Goal: Navigation & Orientation: Find specific page/section

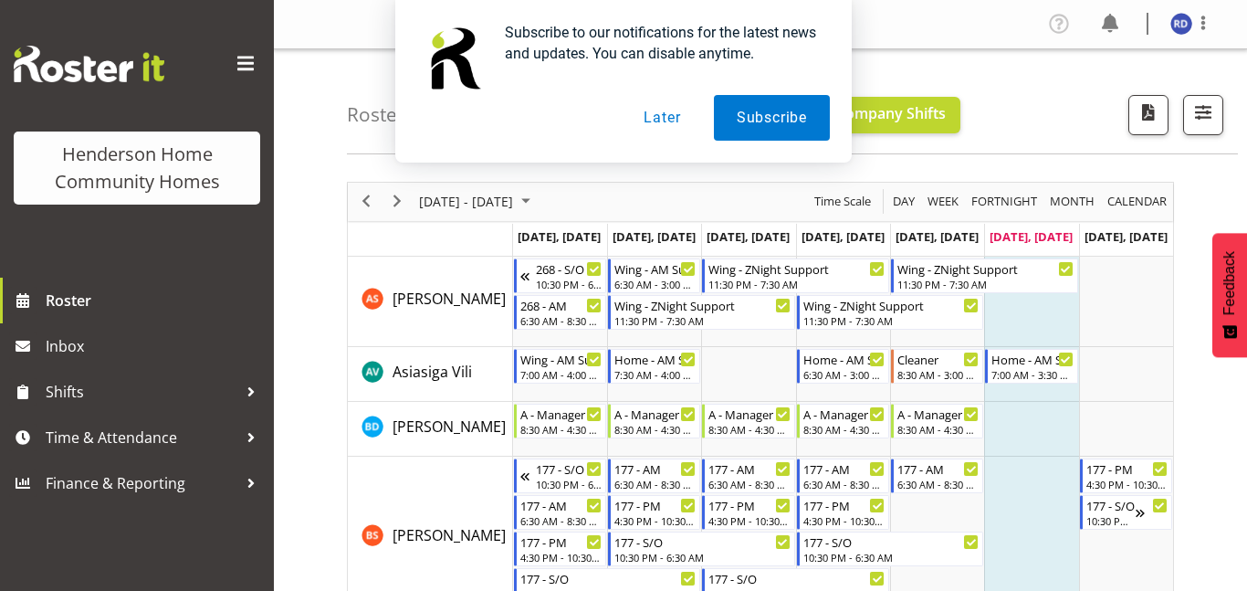
click at [646, 125] on button "Later" at bounding box center [662, 118] width 82 height 46
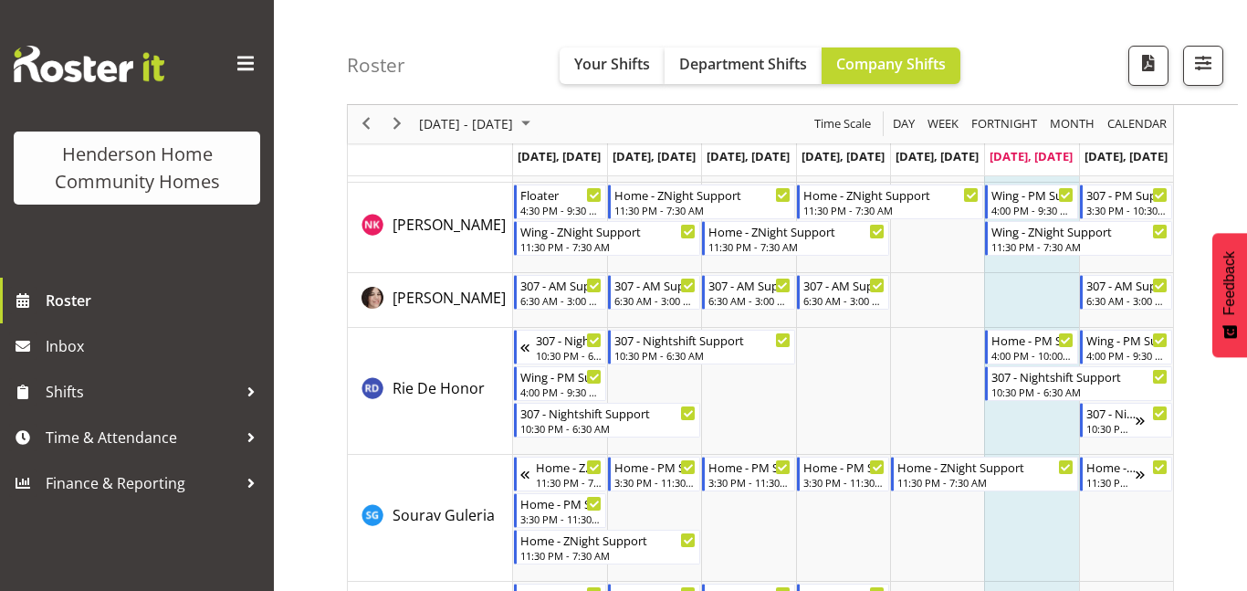
scroll to position [2526, 0]
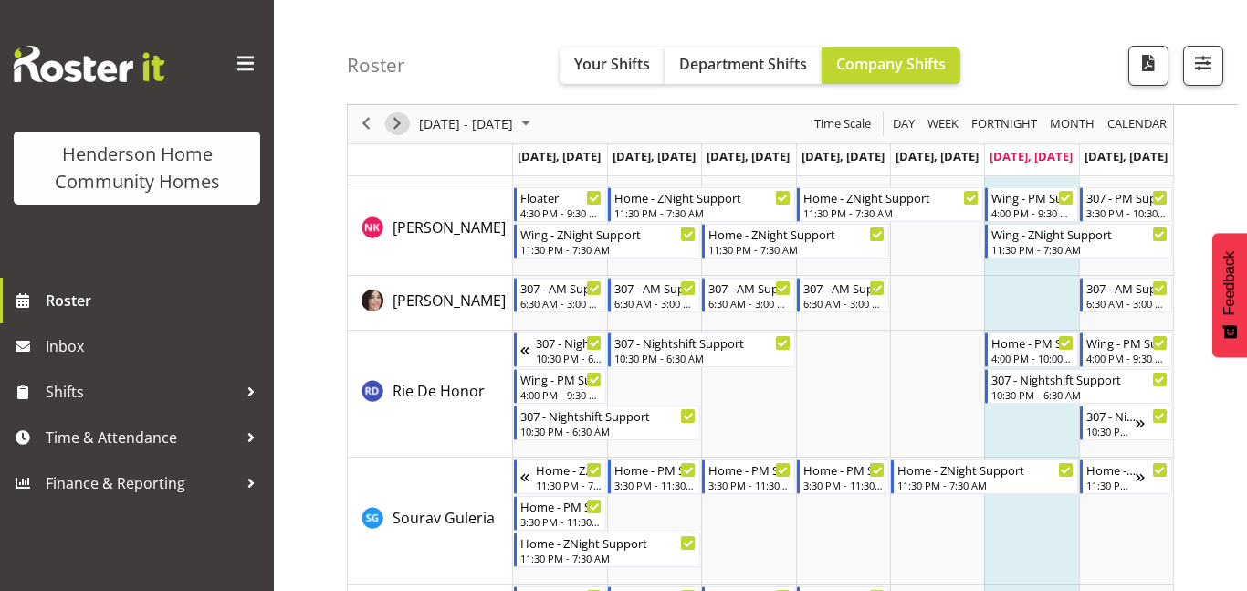
click at [394, 130] on span "Next" at bounding box center [397, 124] width 22 height 23
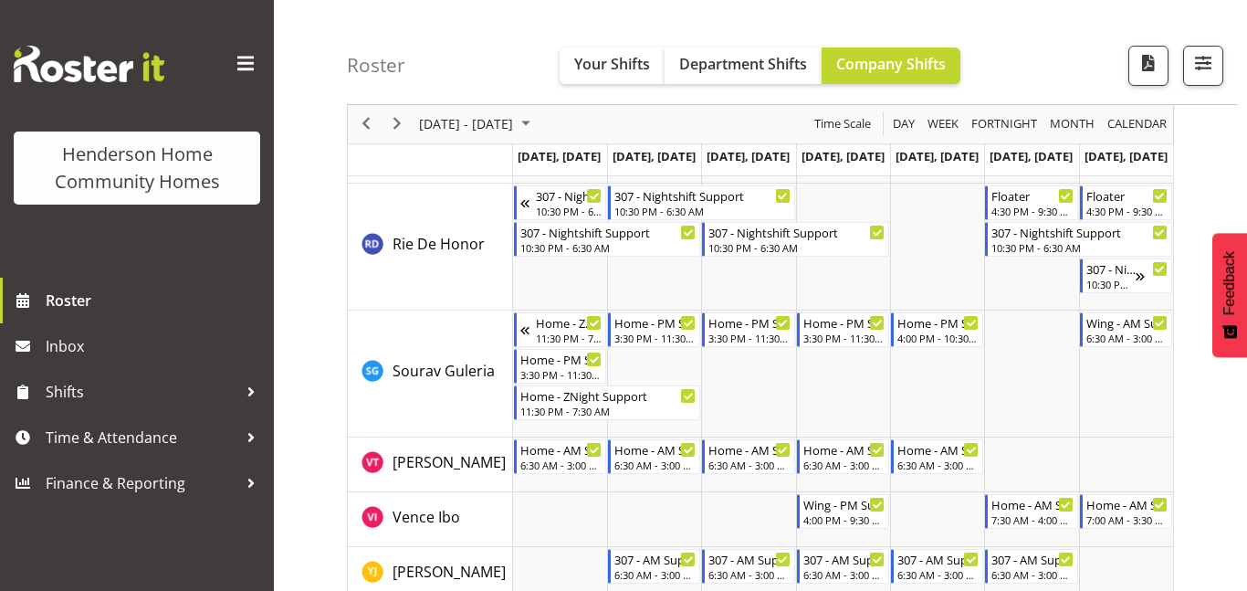
scroll to position [2698, 0]
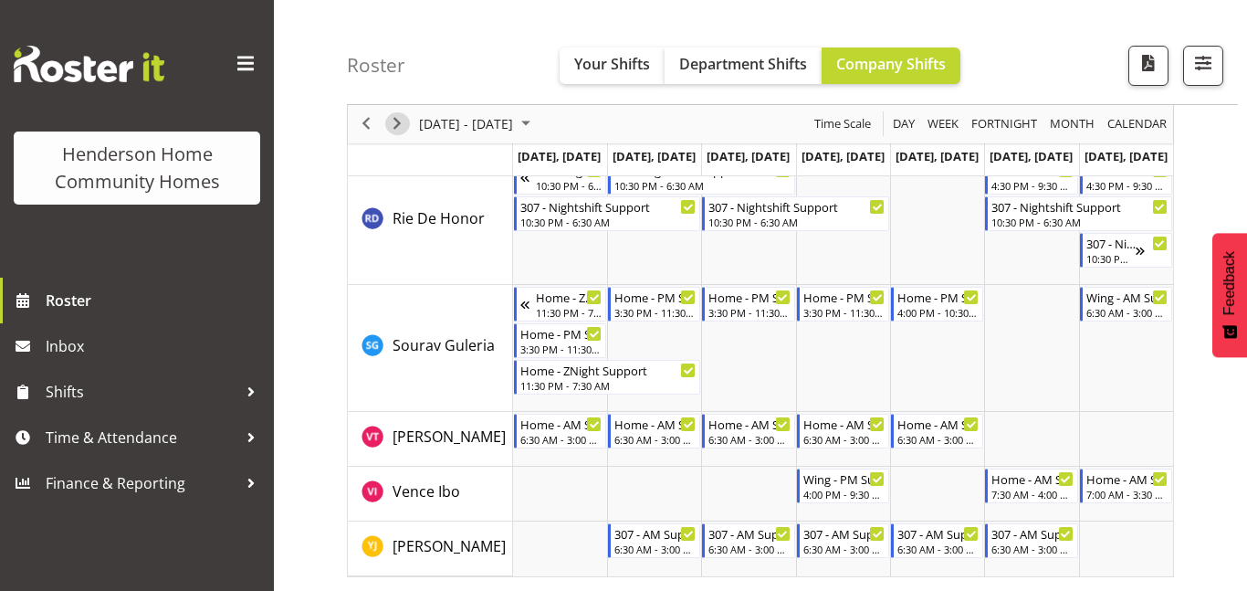
click at [402, 121] on span "Next" at bounding box center [397, 124] width 22 height 23
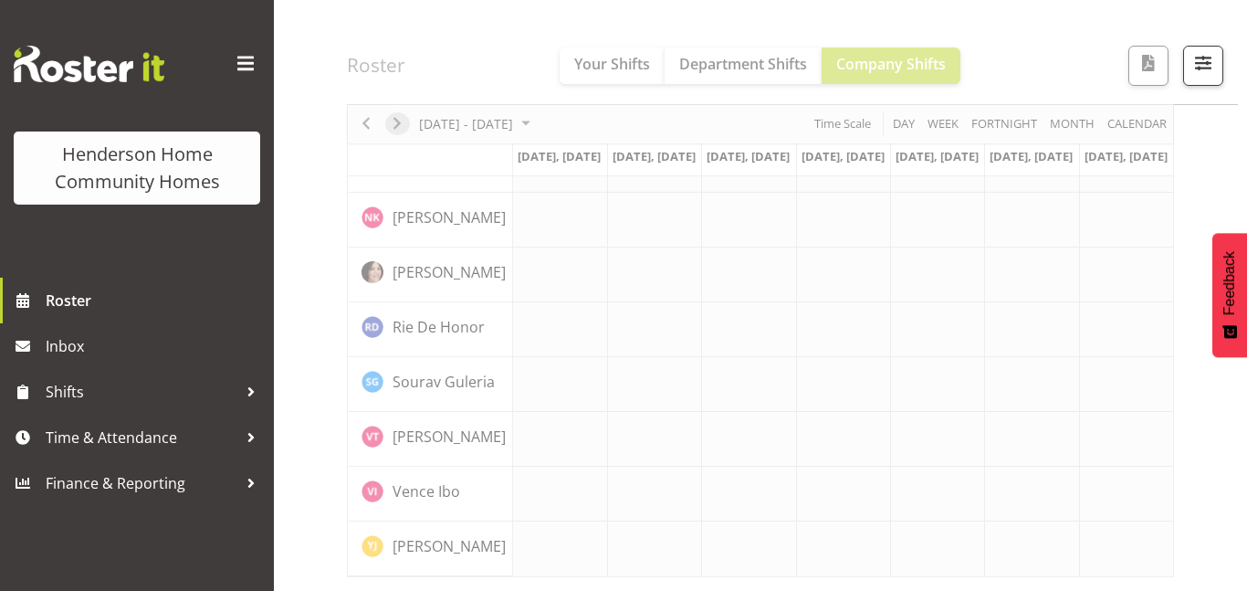
scroll to position [1434, 0]
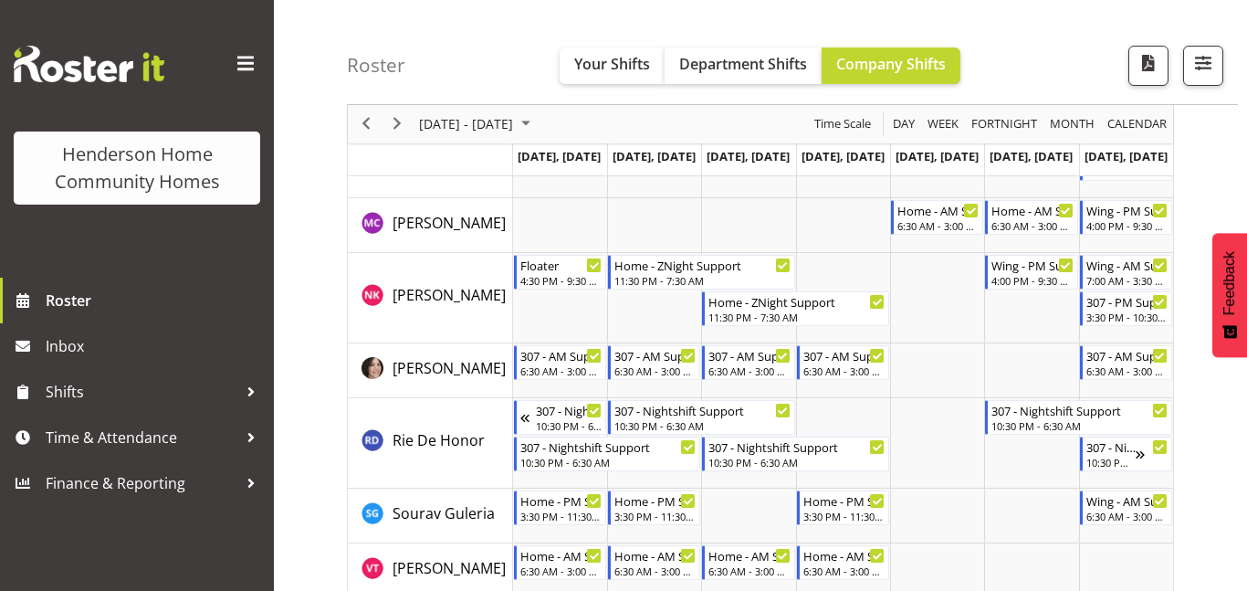
scroll to position [2454, 0]
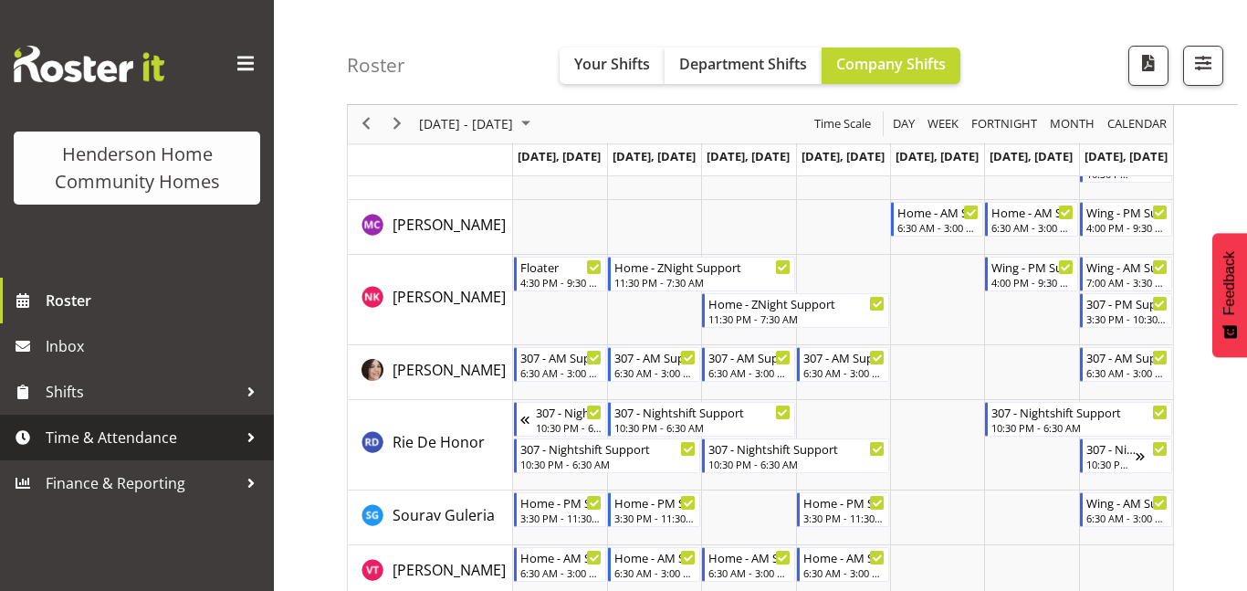
click at [116, 446] on span "Time & Attendance" at bounding box center [142, 437] width 192 height 27
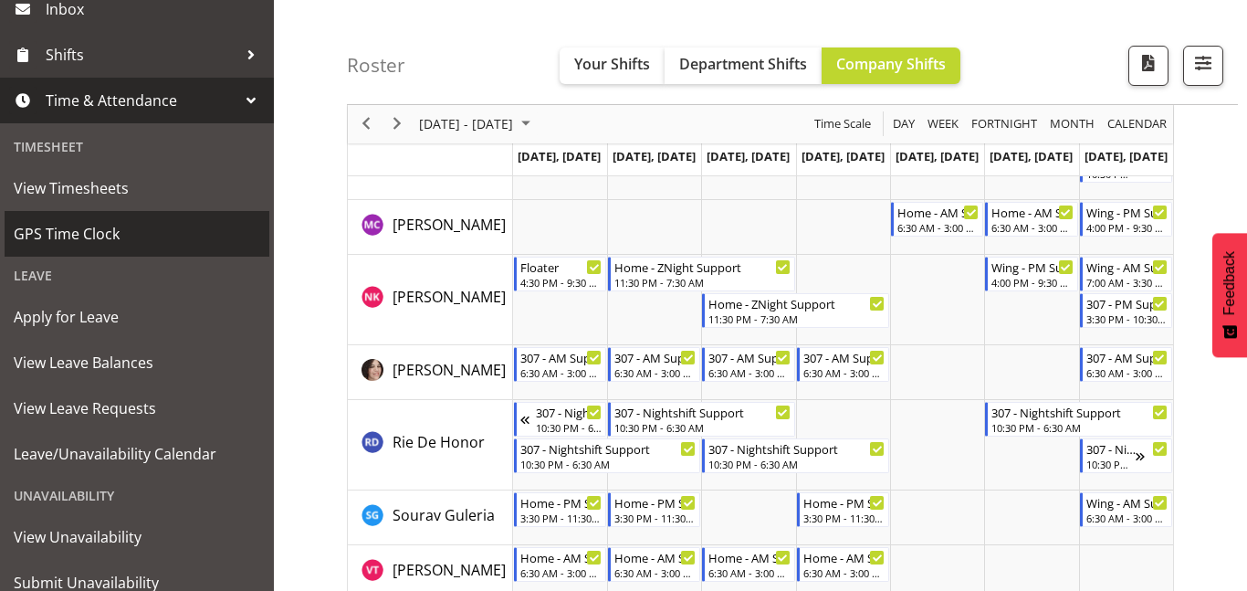
scroll to position [342, 0]
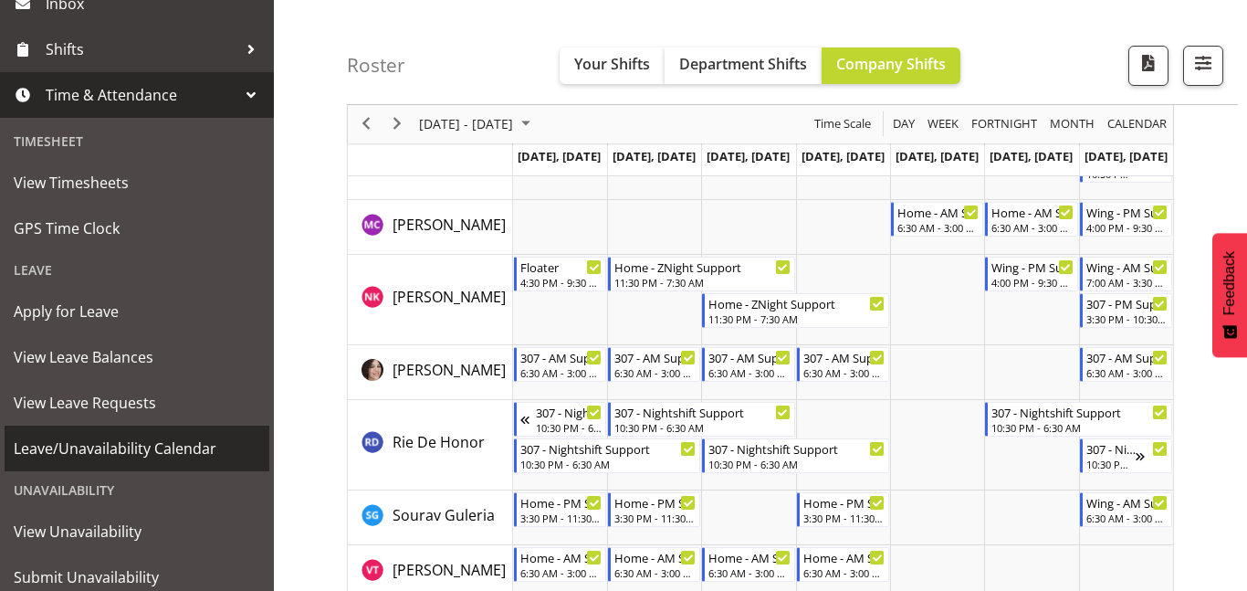
click at [116, 446] on span "Leave/Unavailability Calendar" at bounding box center [137, 448] width 247 height 27
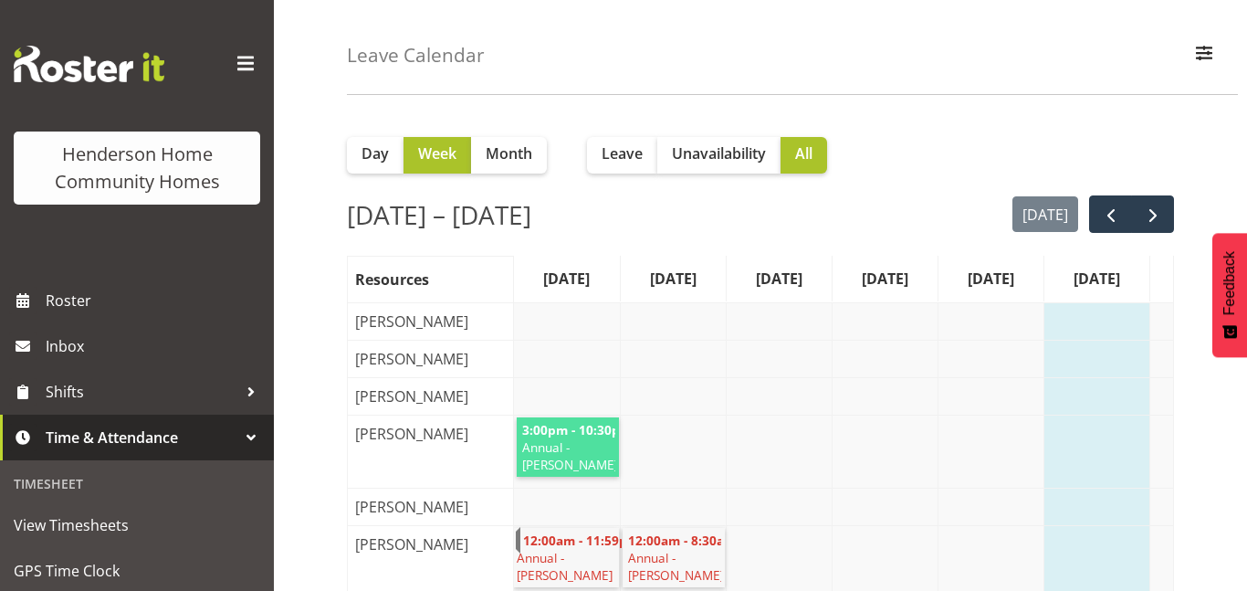
scroll to position [60, 0]
click at [1157, 212] on span "next" at bounding box center [1153, 215] width 22 height 22
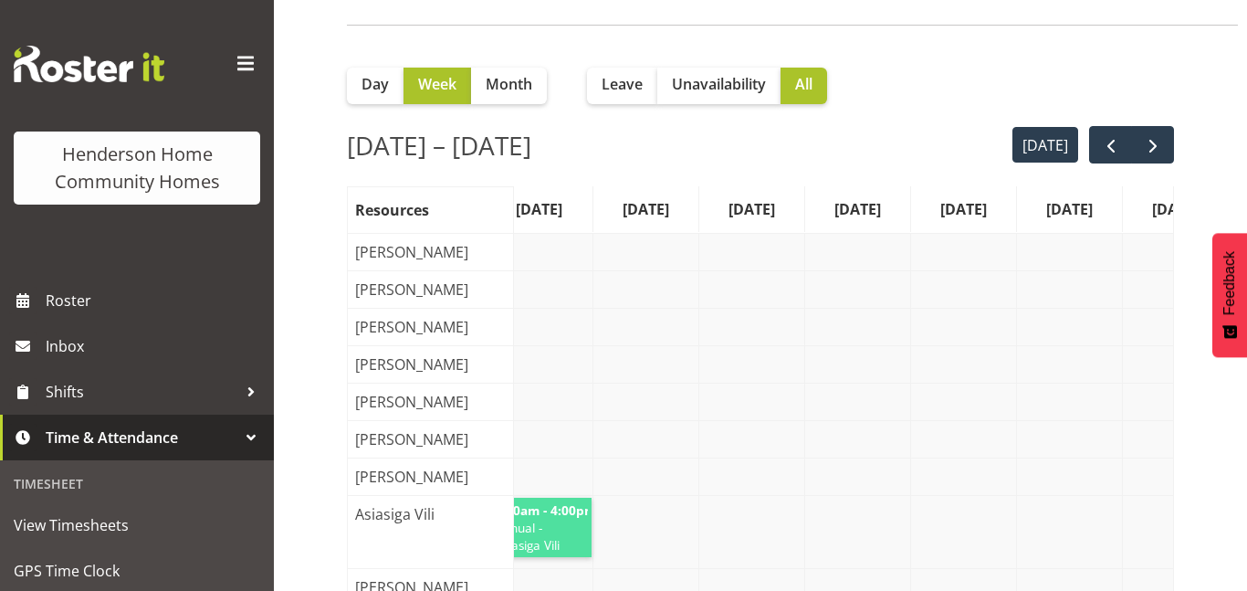
scroll to position [0, 0]
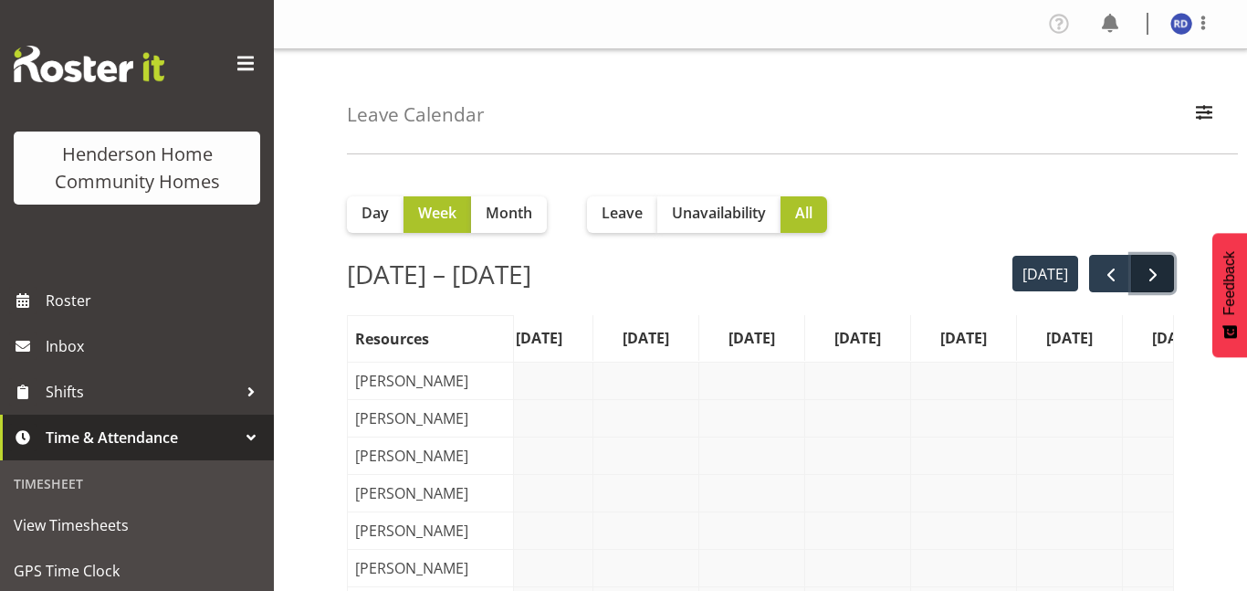
click at [1161, 275] on span "next" at bounding box center [1153, 275] width 22 height 22
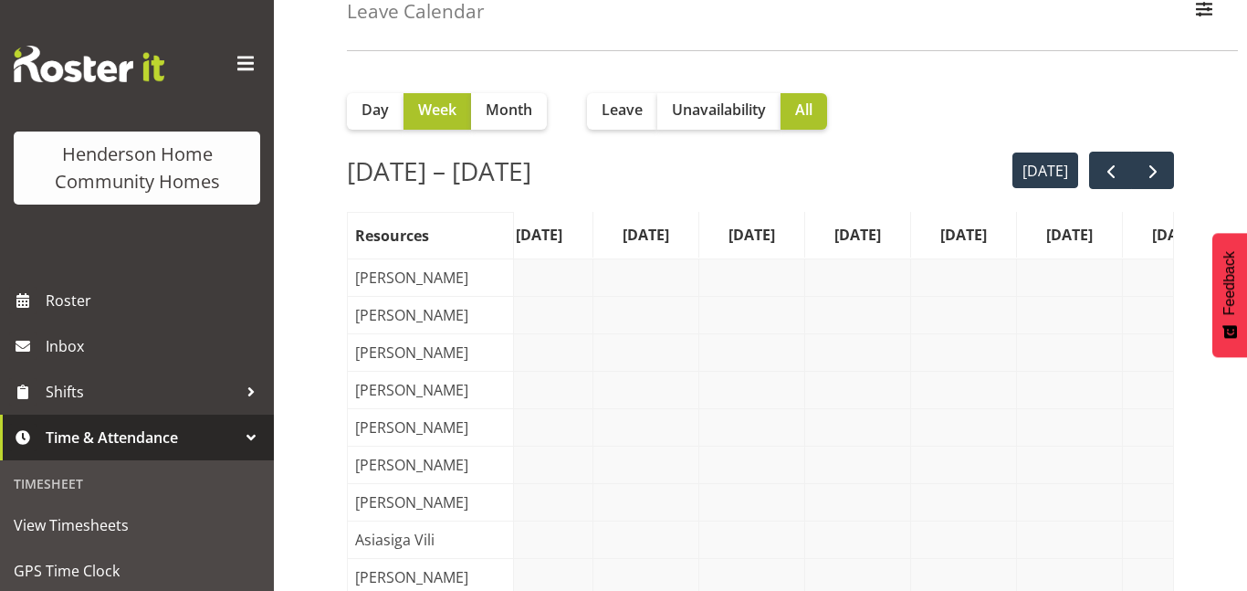
scroll to position [94, 0]
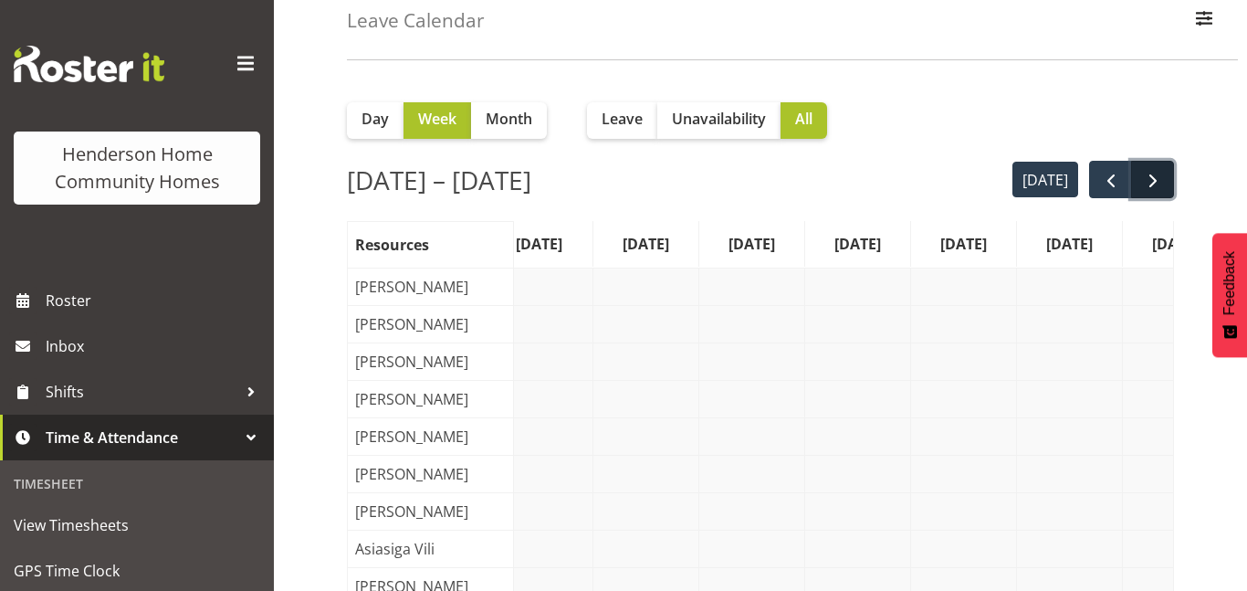
click at [1159, 182] on span "next" at bounding box center [1153, 181] width 22 height 22
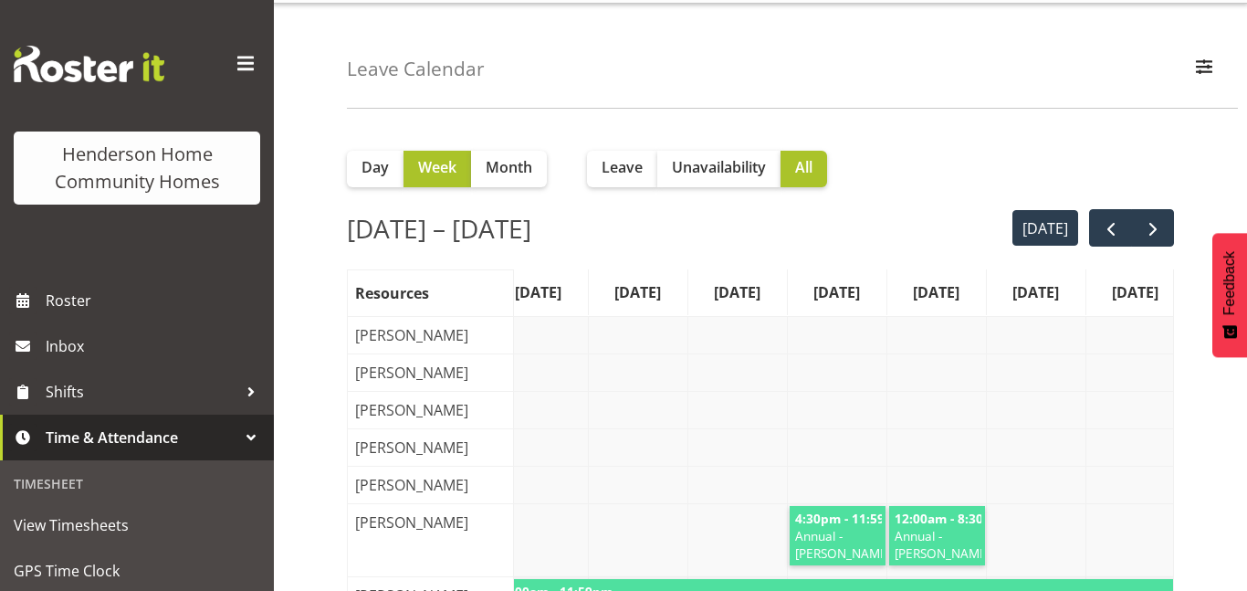
scroll to position [44, 0]
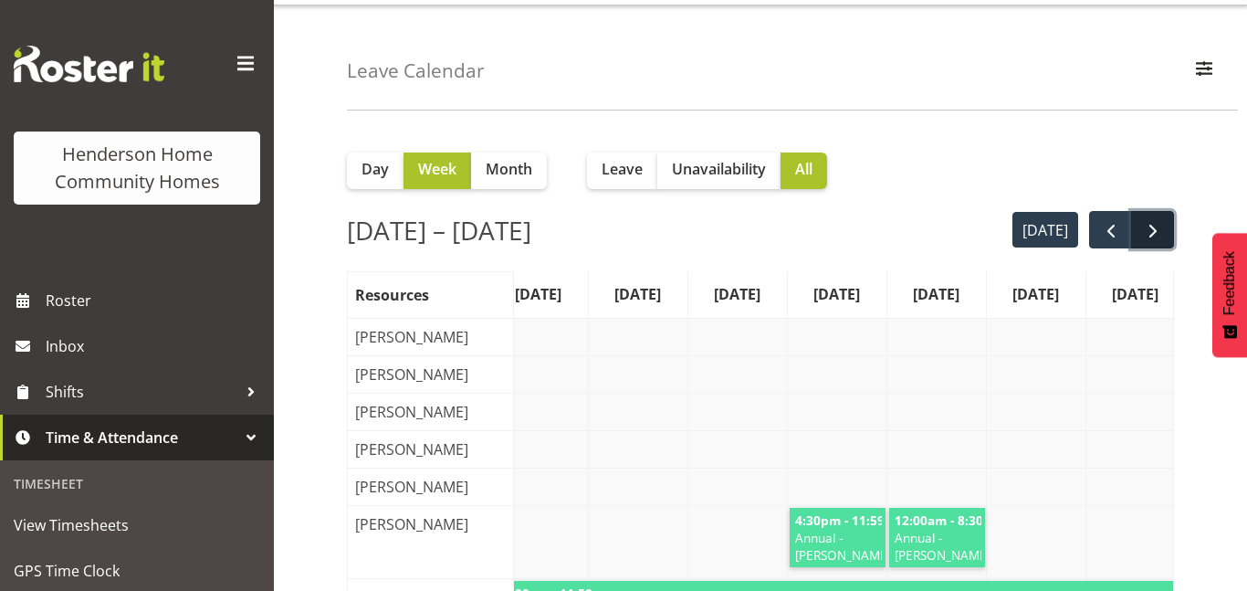
click at [1164, 227] on button "next" at bounding box center [1152, 229] width 43 height 37
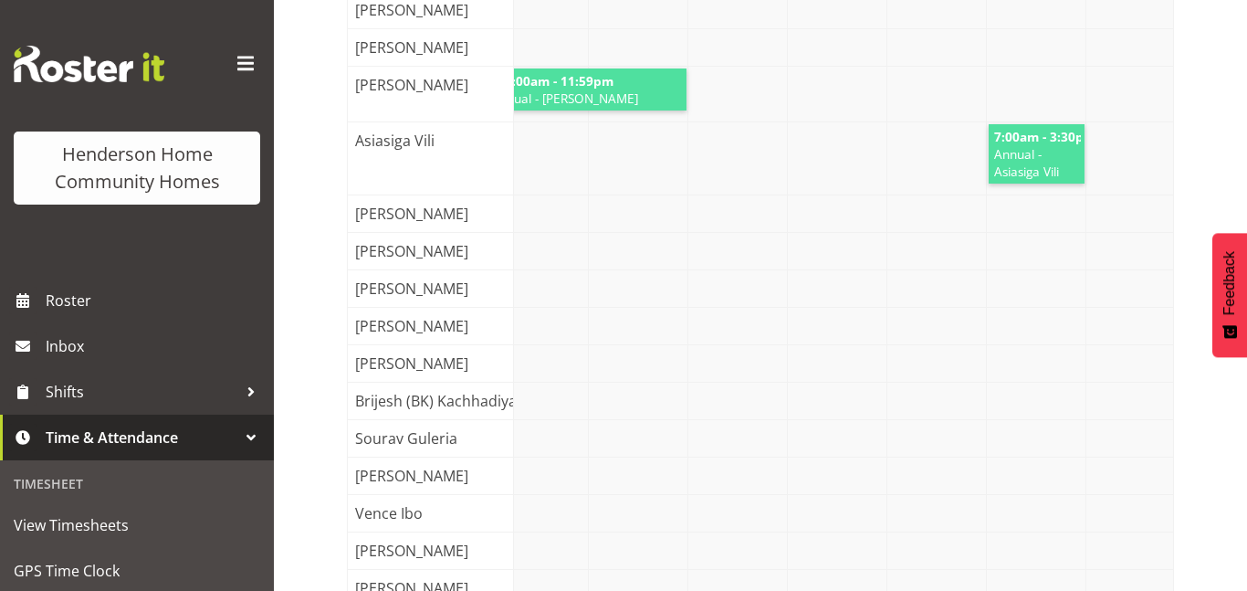
scroll to position [185, 0]
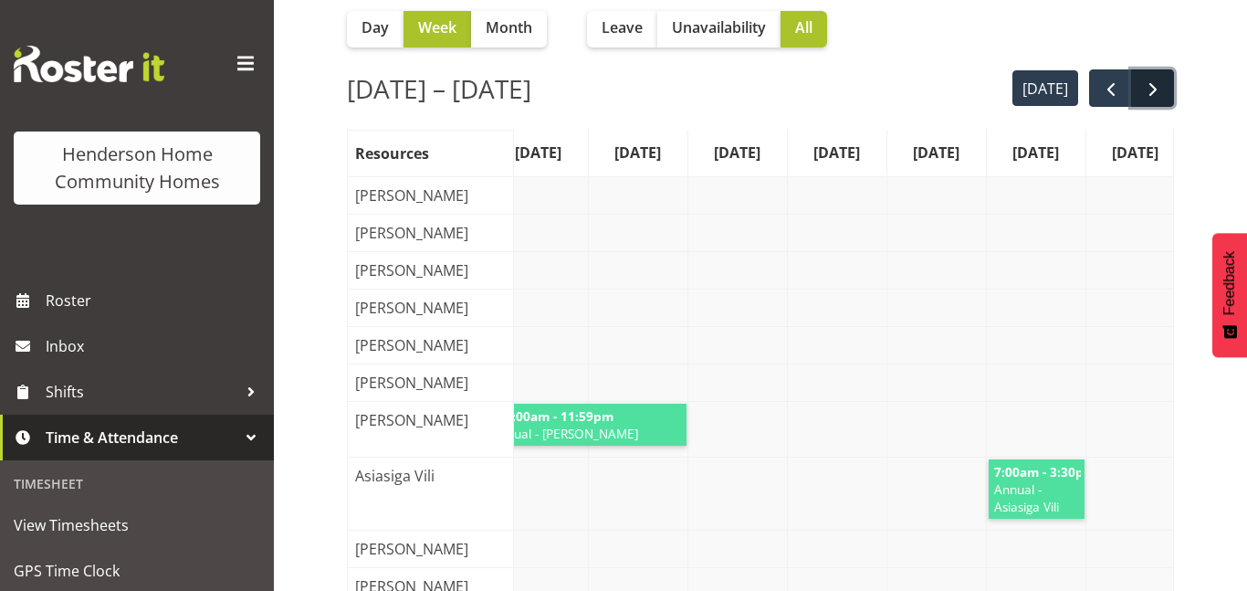
click at [1157, 76] on button "next" at bounding box center [1152, 87] width 43 height 37
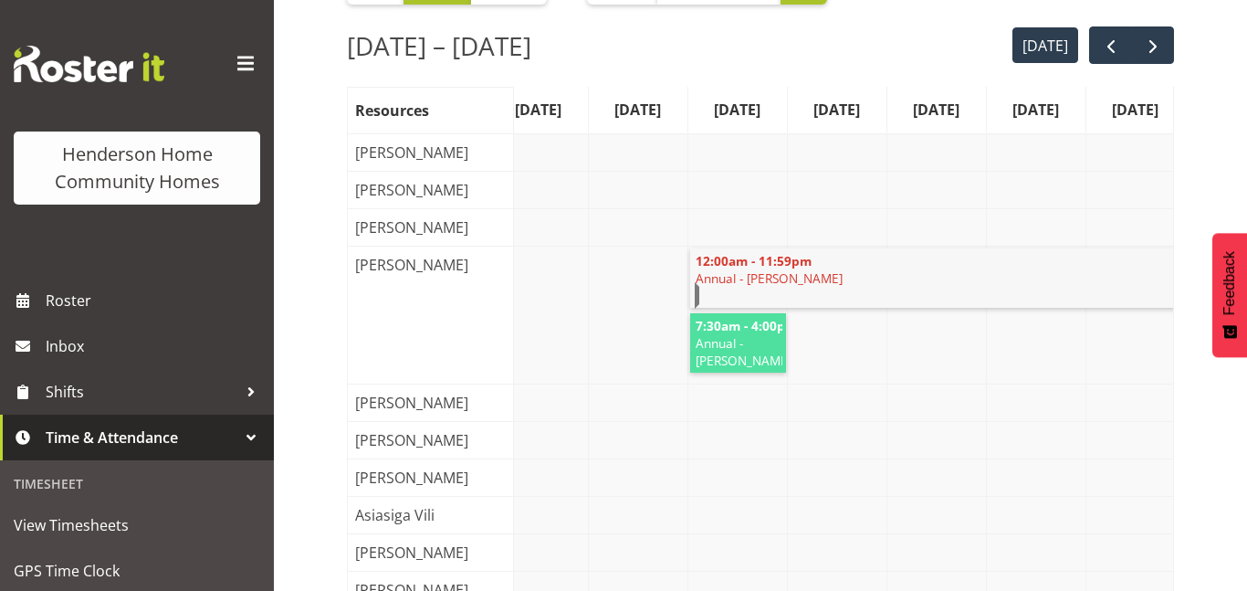
scroll to position [227, 0]
click at [1167, 49] on button "next" at bounding box center [1152, 45] width 43 height 37
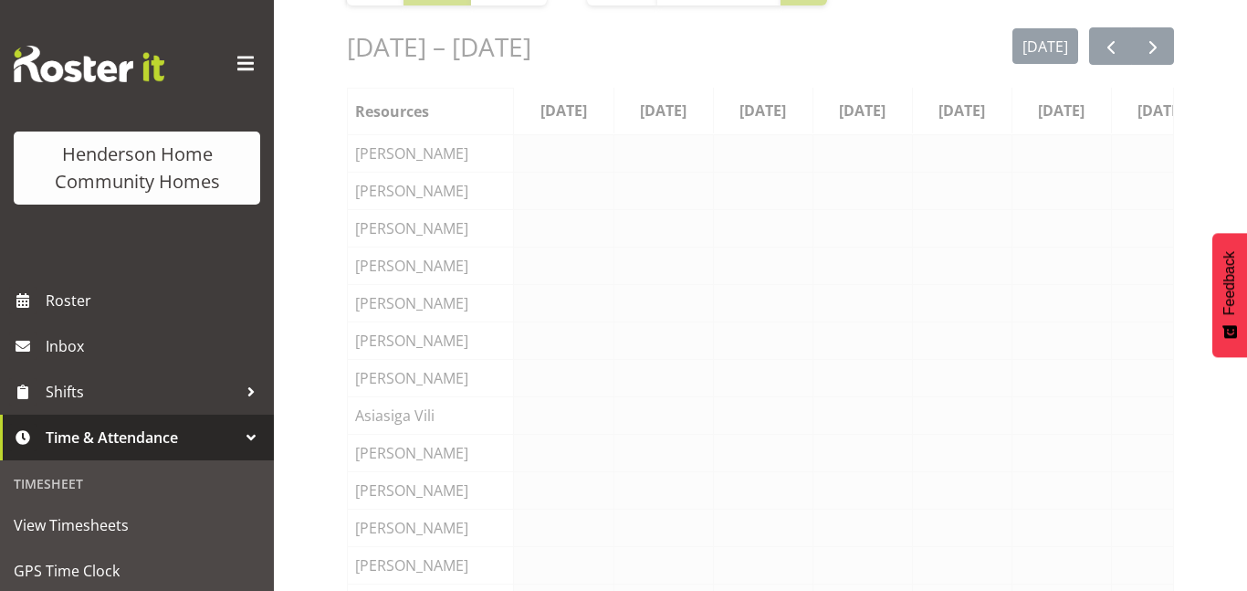
scroll to position [0, 26]
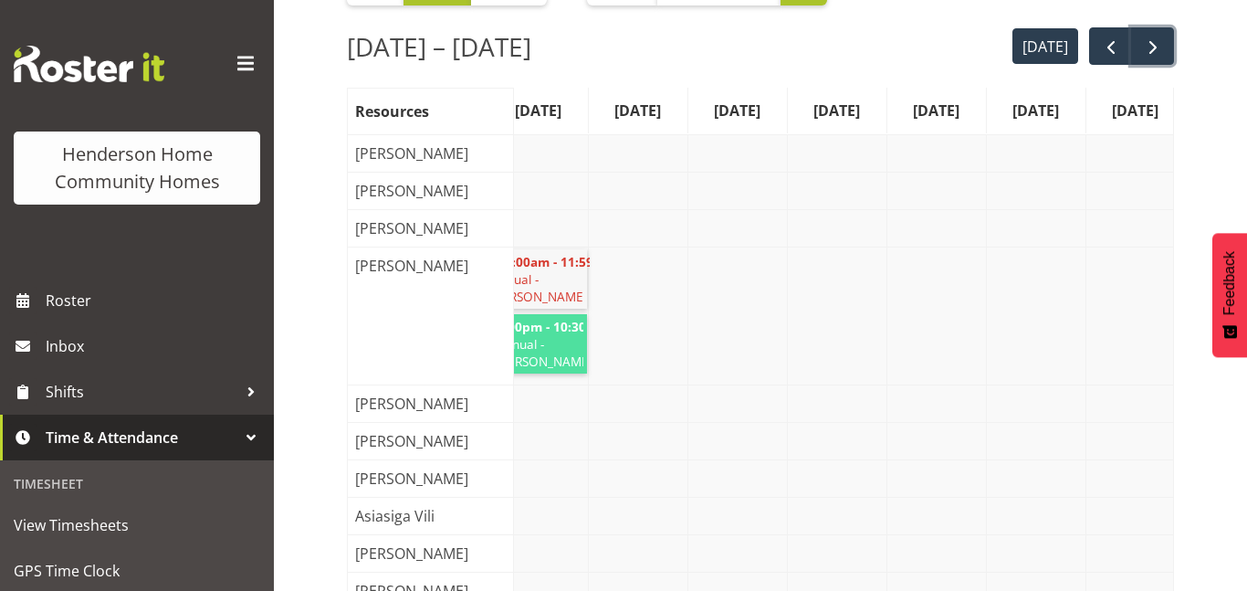
click at [1167, 49] on button "next" at bounding box center [1152, 45] width 43 height 37
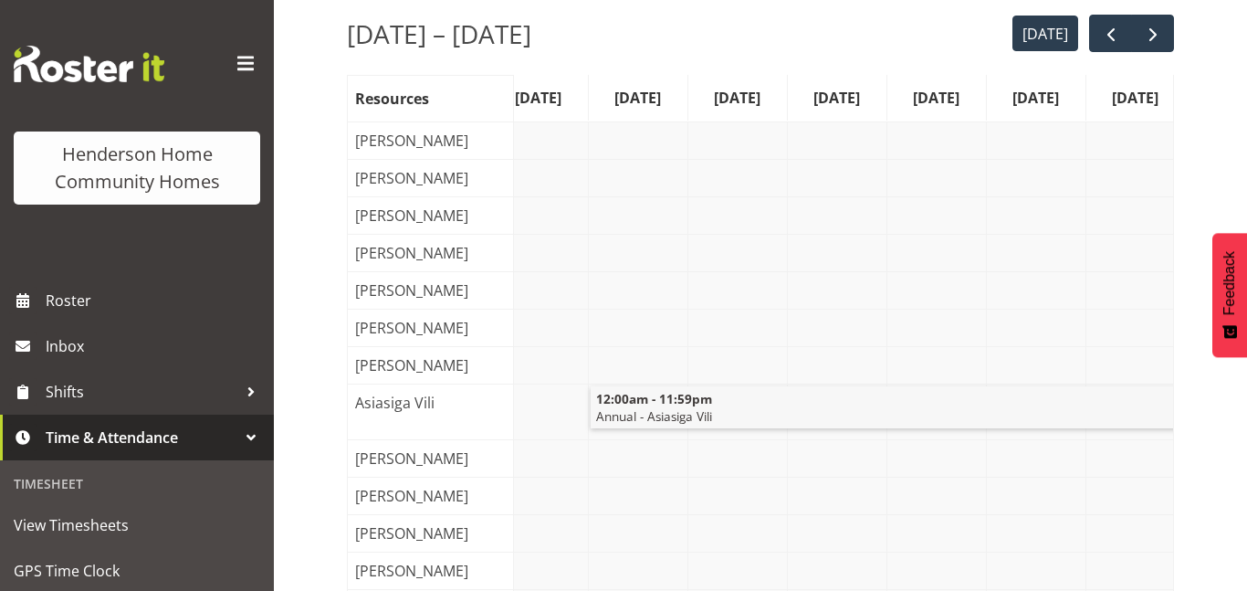
scroll to position [0, 0]
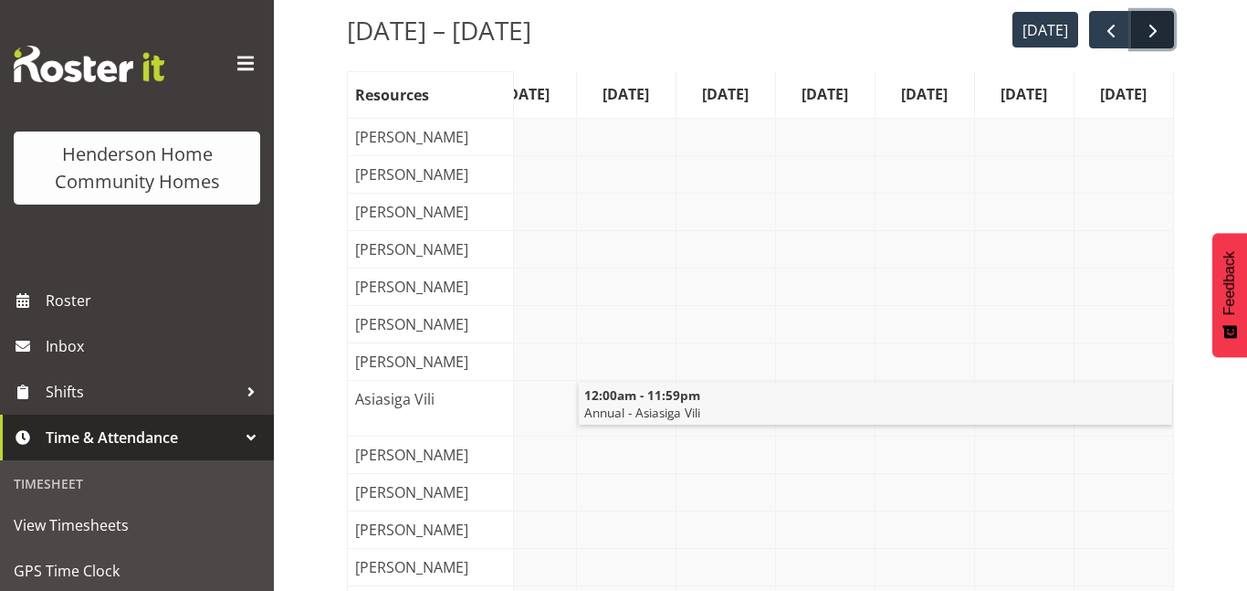
click at [1153, 29] on span "next" at bounding box center [1153, 31] width 22 height 22
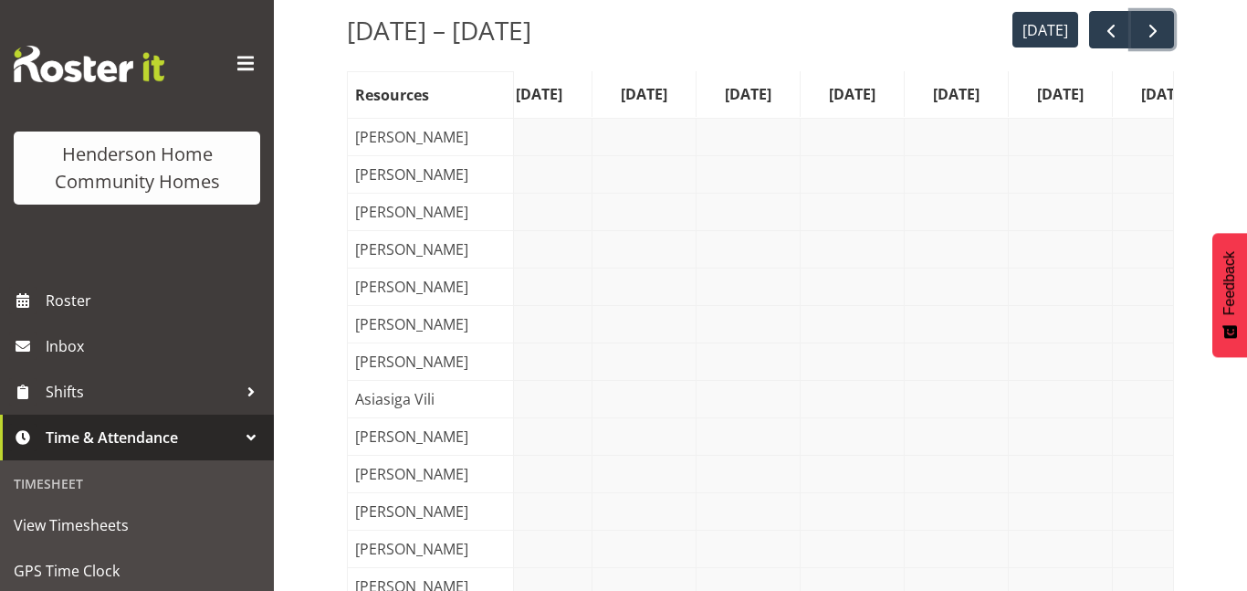
click at [1153, 29] on span "next" at bounding box center [1153, 31] width 22 height 22
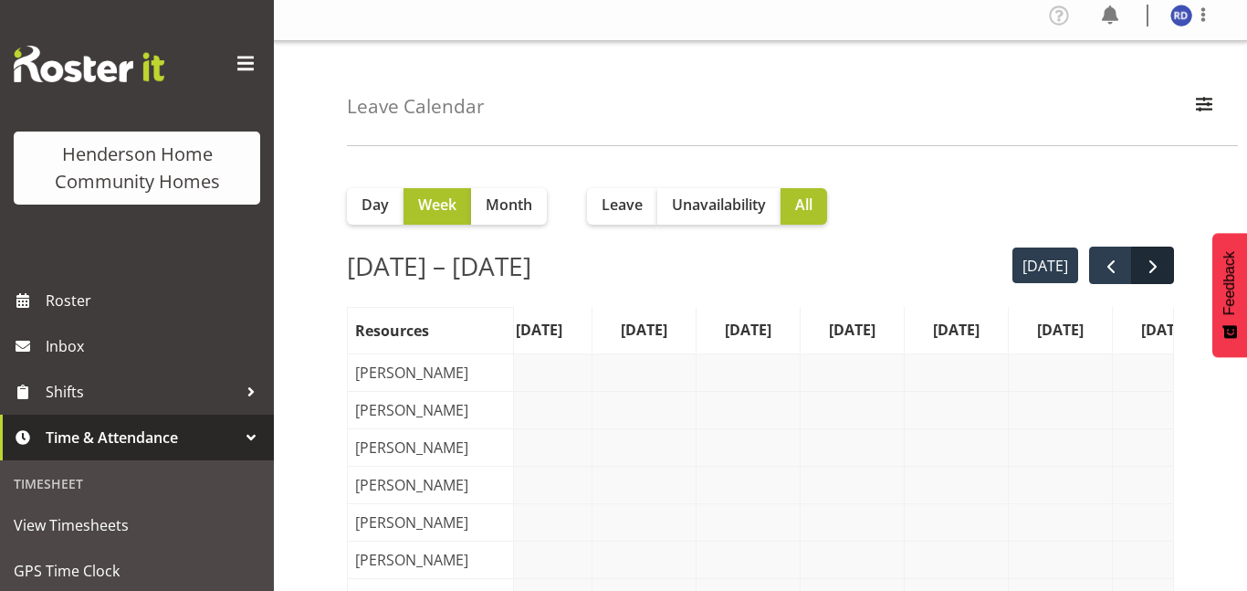
click at [1153, 258] on span "next" at bounding box center [1153, 267] width 22 height 22
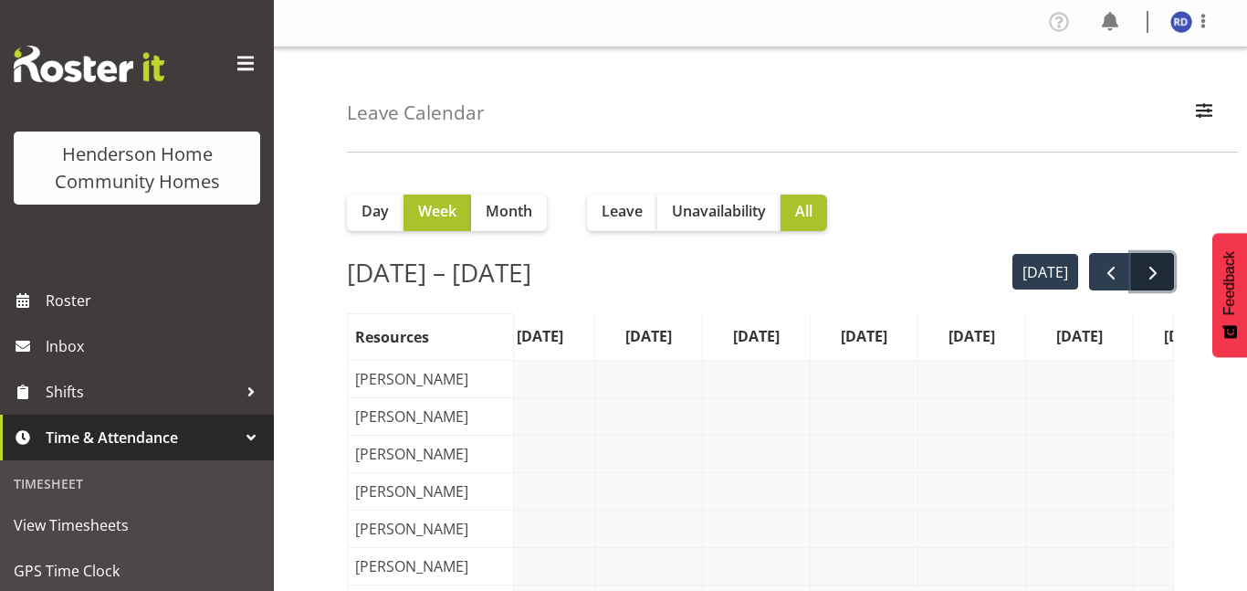
click at [1152, 283] on span "next" at bounding box center [1153, 273] width 22 height 22
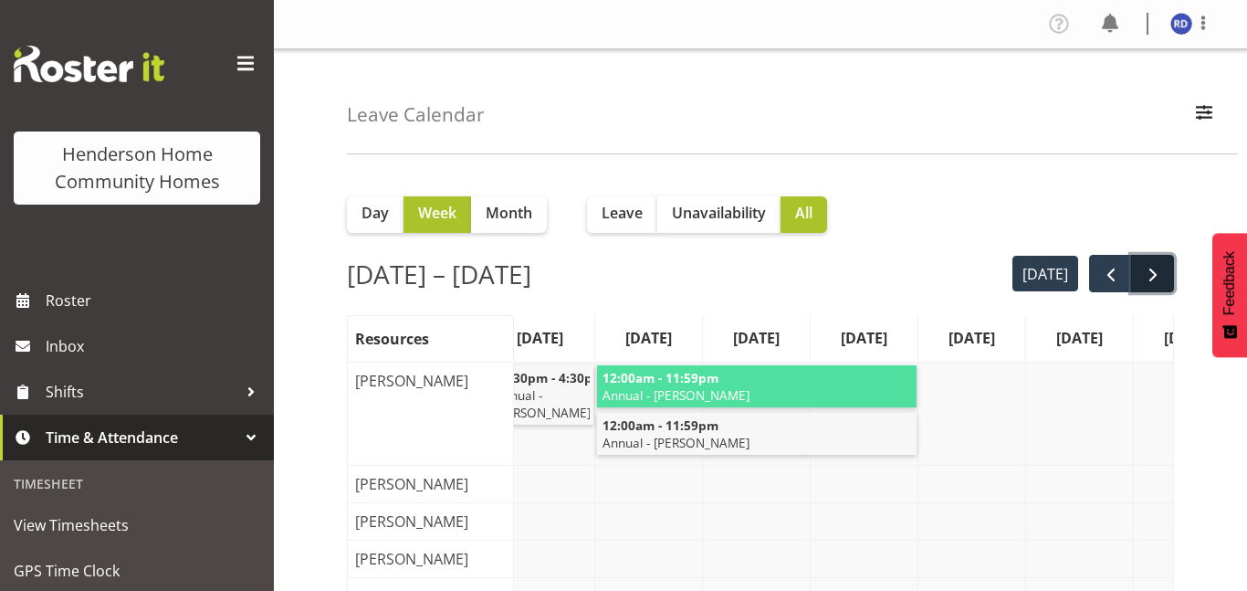
click at [1158, 267] on span "next" at bounding box center [1153, 275] width 22 height 22
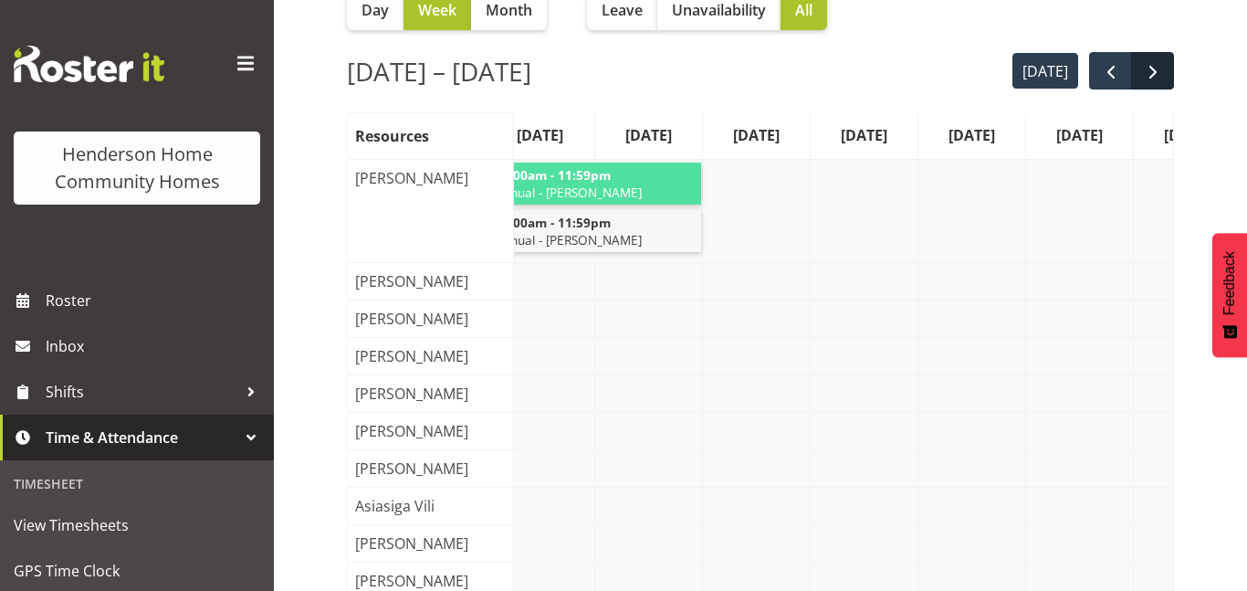
click at [1153, 80] on span "next" at bounding box center [1153, 72] width 22 height 22
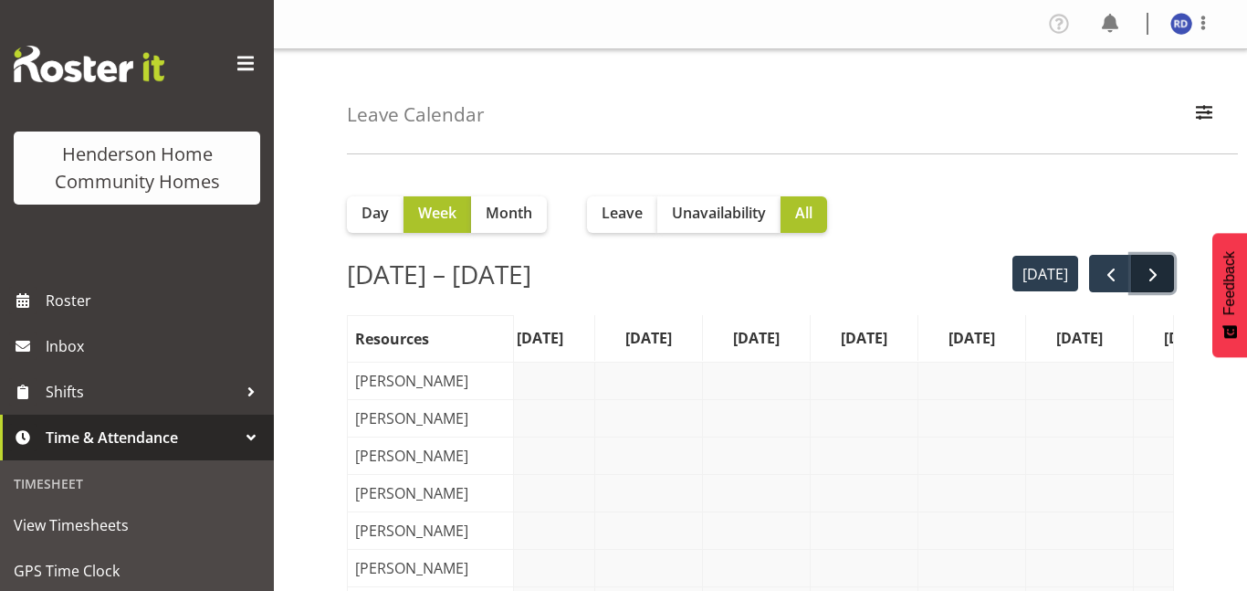
click at [1157, 268] on span "next" at bounding box center [1153, 275] width 22 height 22
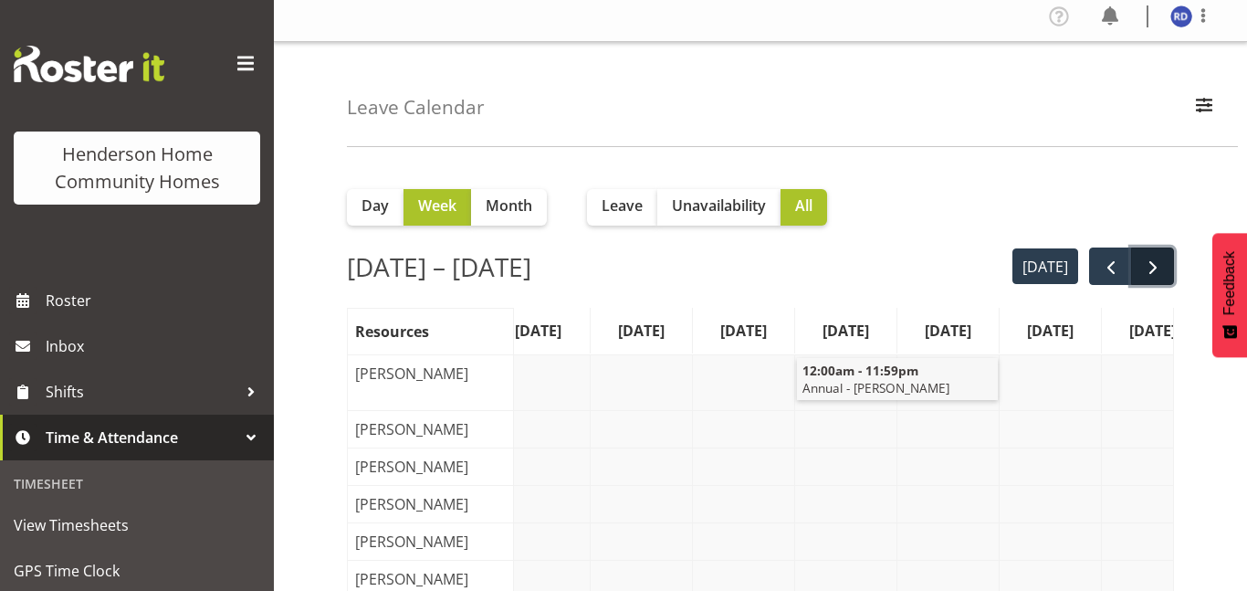
click at [1160, 265] on span "next" at bounding box center [1153, 268] width 22 height 22
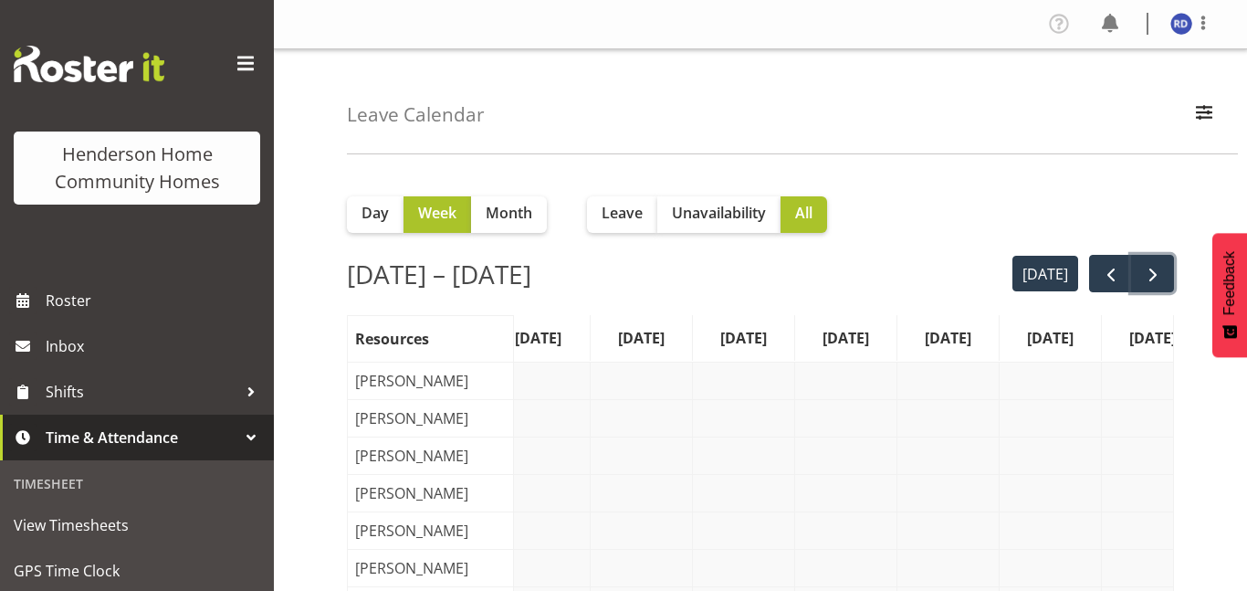
click at [1160, 265] on span "next" at bounding box center [1153, 275] width 22 height 22
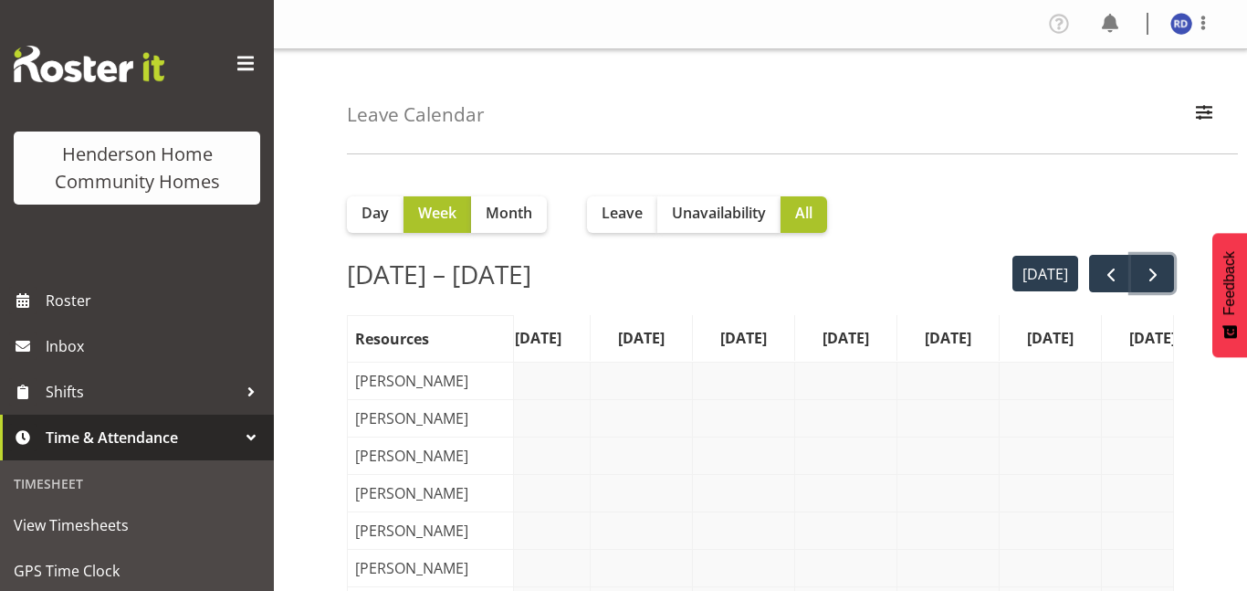
click at [1160, 265] on span "next" at bounding box center [1153, 275] width 22 height 22
click at [1160, 268] on span "next" at bounding box center [1153, 275] width 22 height 22
click at [1159, 269] on span "next" at bounding box center [1153, 275] width 22 height 22
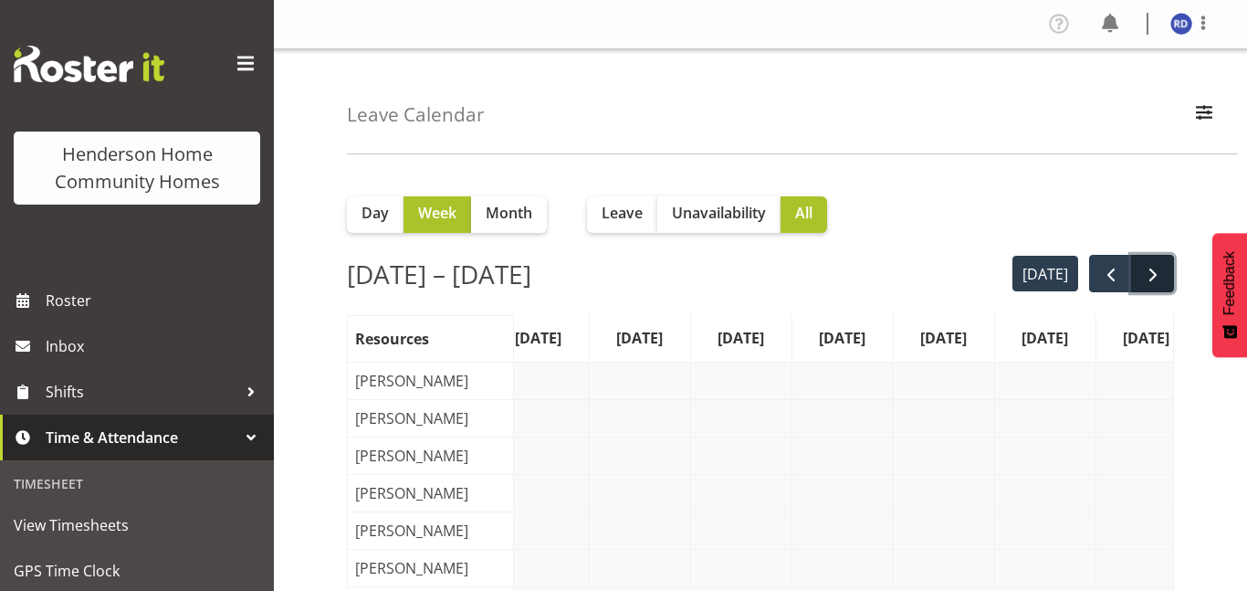
click at [1156, 268] on span "next" at bounding box center [1153, 275] width 22 height 22
click at [1157, 278] on span "next" at bounding box center [1153, 275] width 22 height 22
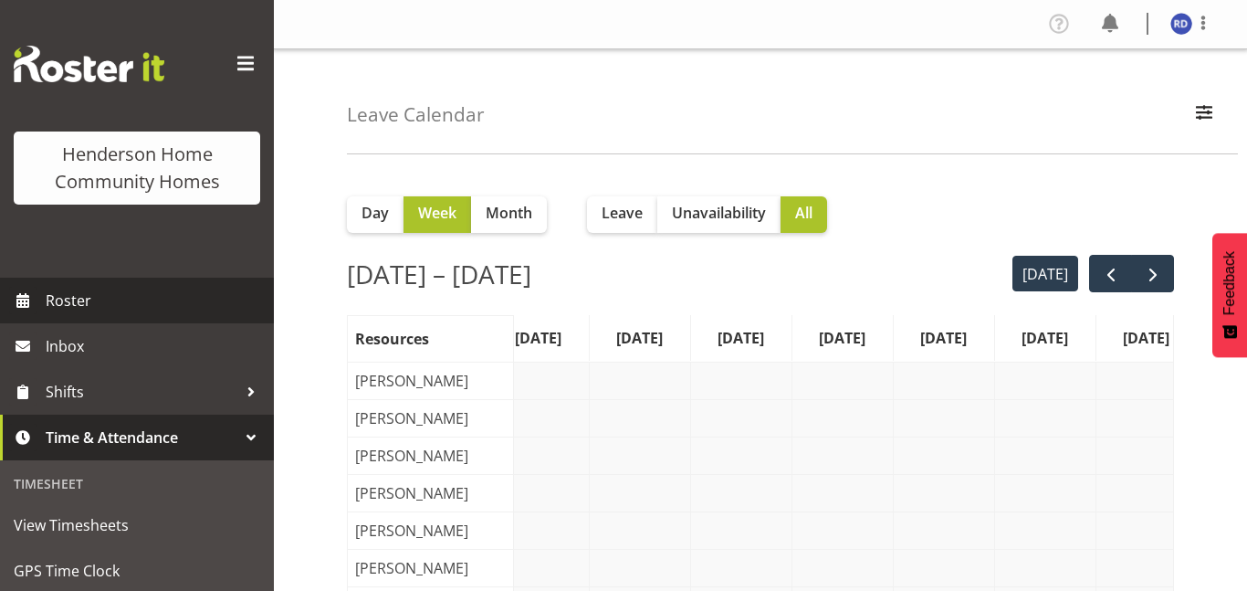
click at [88, 308] on span "Roster" at bounding box center [155, 300] width 219 height 27
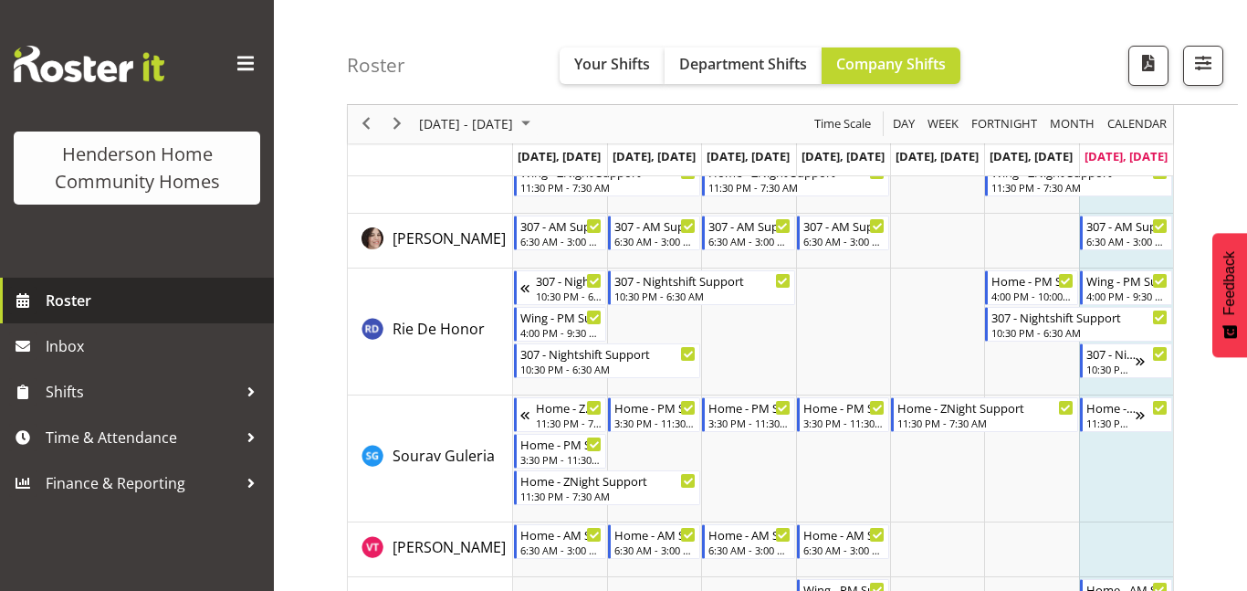
scroll to position [2580, 0]
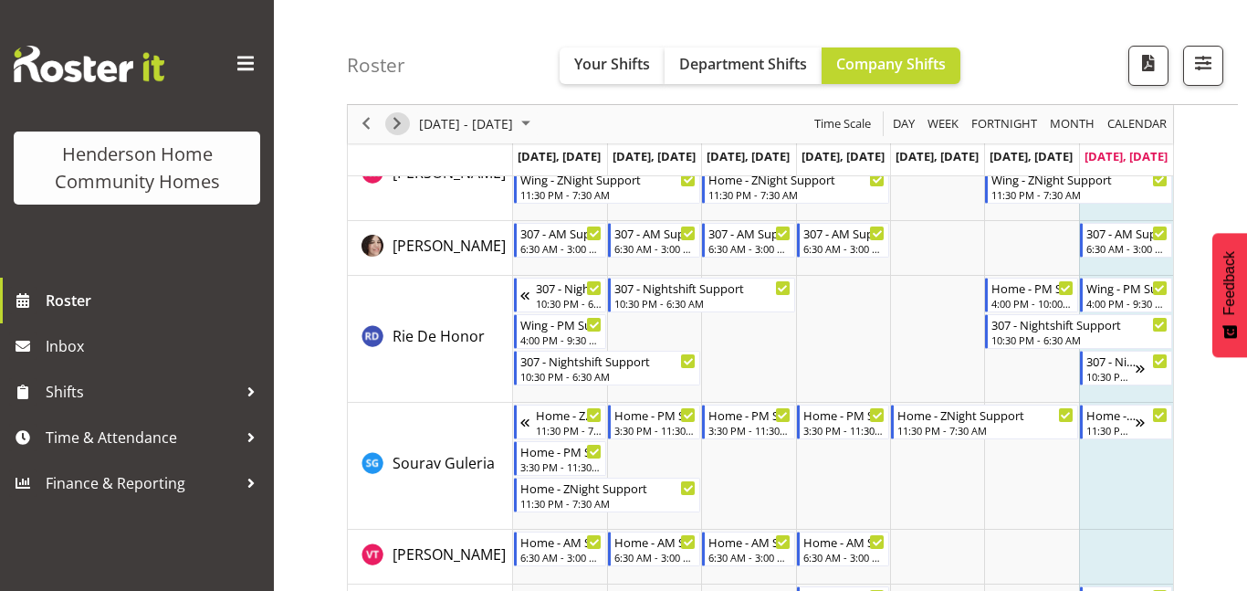
click at [401, 125] on span "Next" at bounding box center [397, 124] width 22 height 23
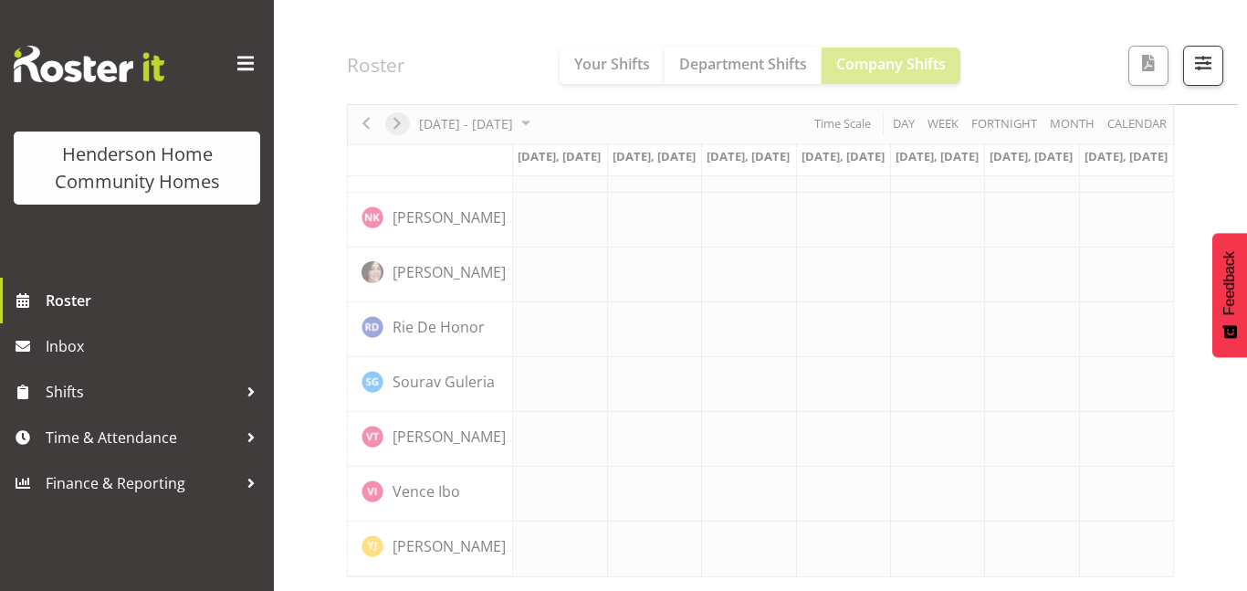
scroll to position [1434, 0]
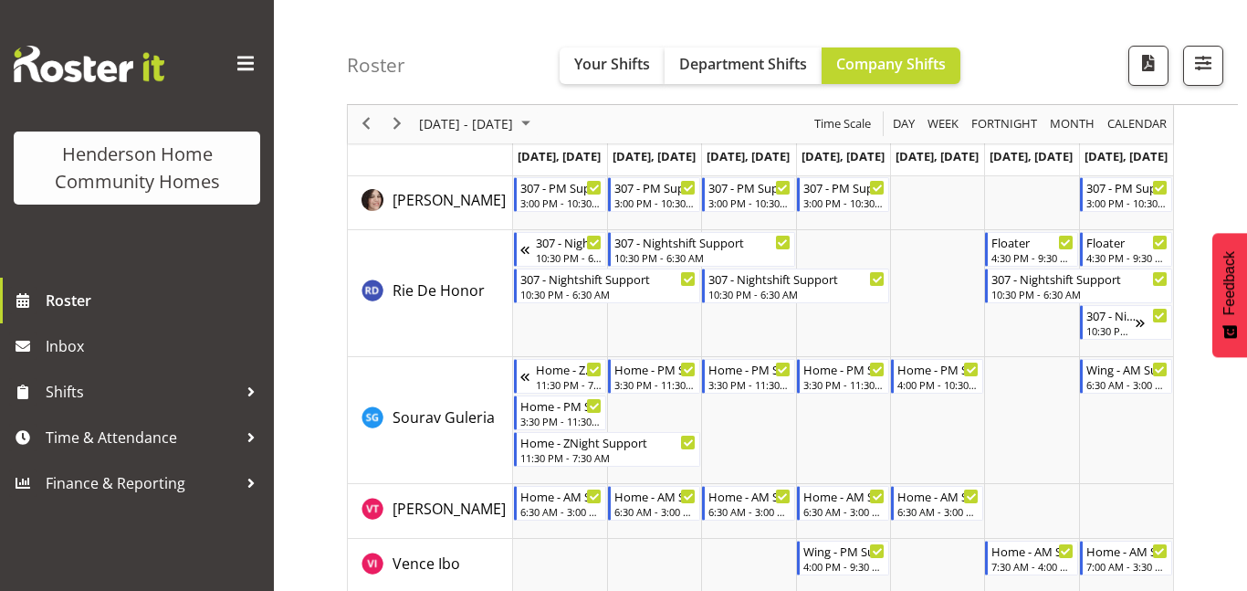
scroll to position [2698, 0]
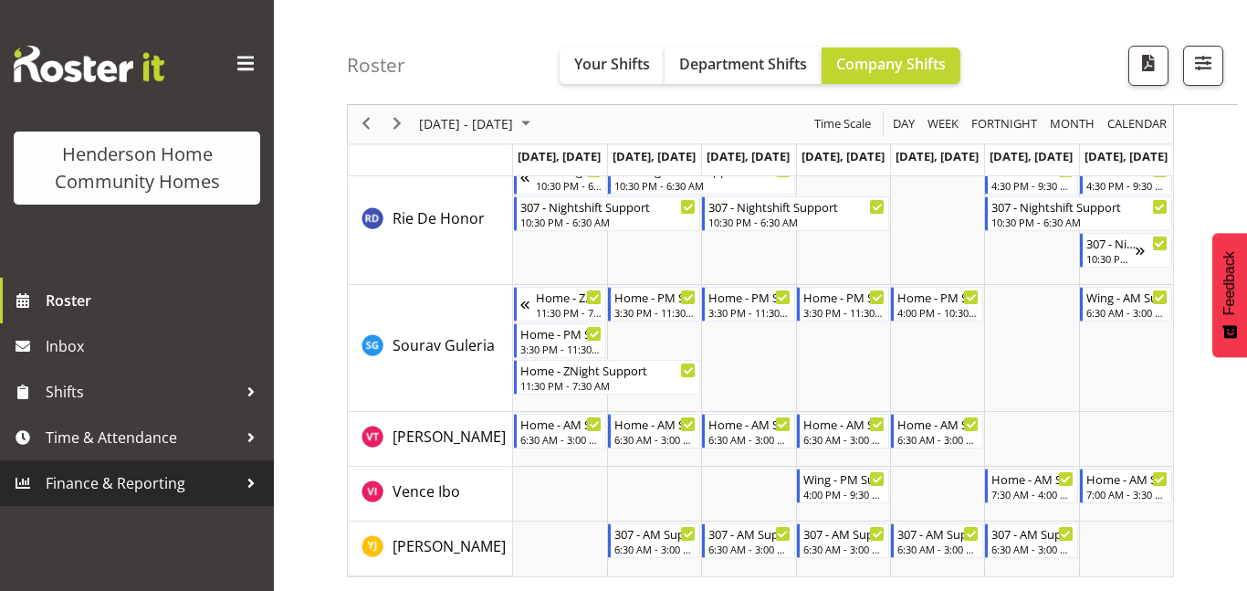
click at [129, 482] on span "Finance & Reporting" at bounding box center [142, 482] width 192 height 27
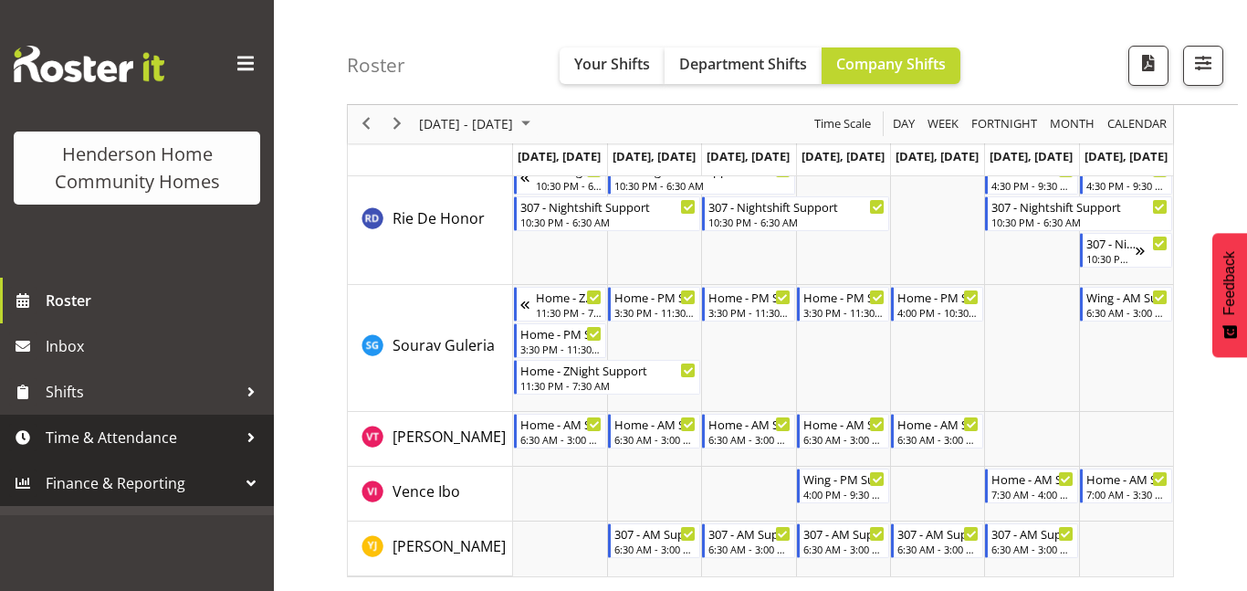
click at [146, 441] on span "Time & Attendance" at bounding box center [142, 437] width 192 height 27
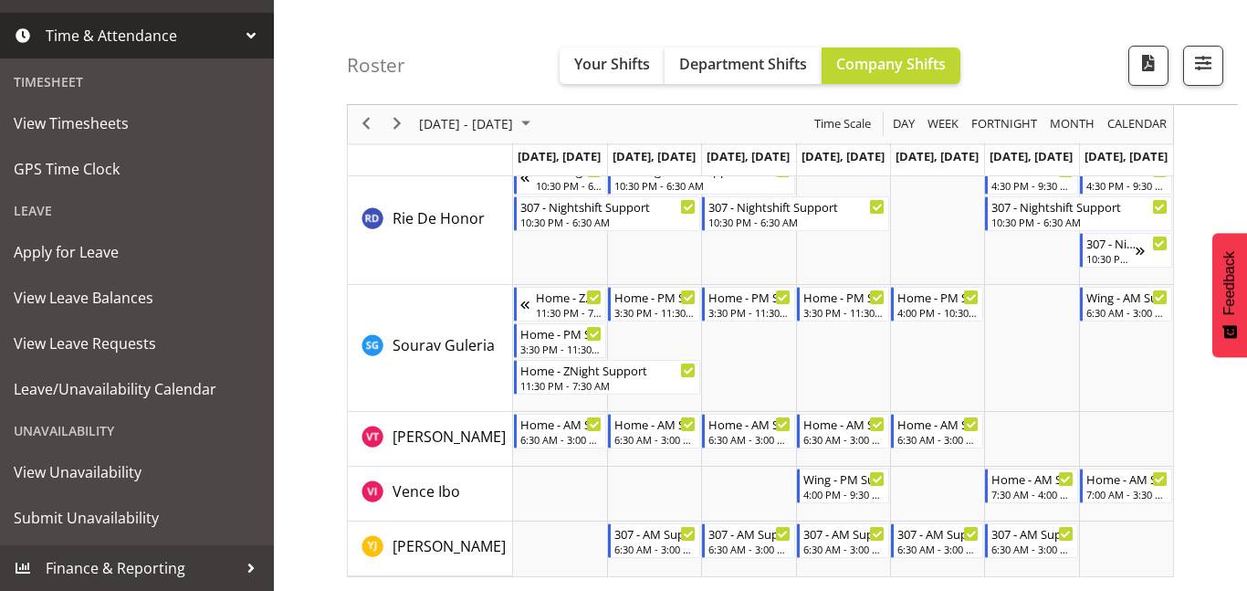
scroll to position [2697, 0]
